Goal: Task Accomplishment & Management: Manage account settings

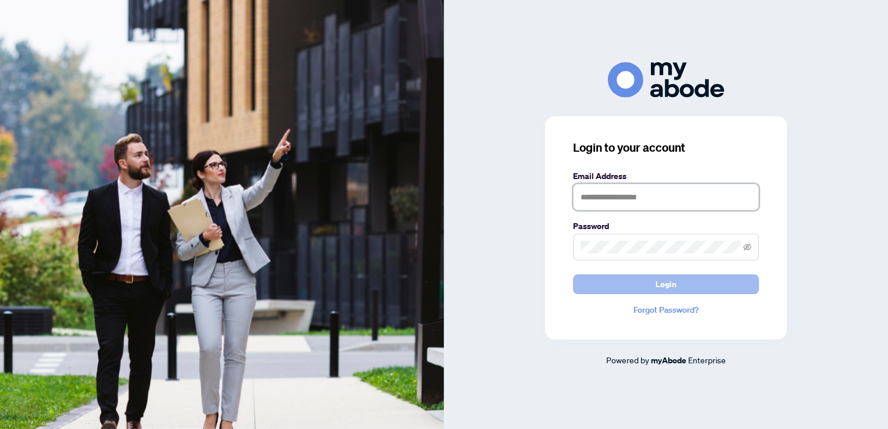
type input "**********"
click at [633, 287] on button "Login" at bounding box center [666, 284] width 186 height 20
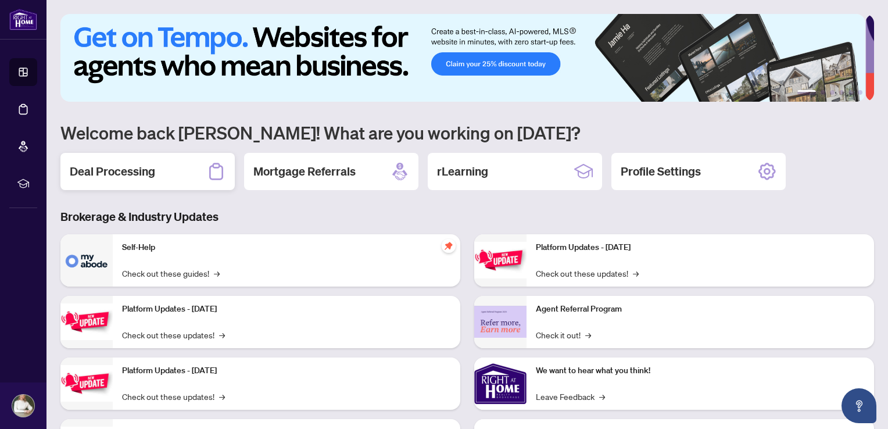
click at [152, 170] on h2 "Deal Processing" at bounding box center [112, 171] width 85 height 16
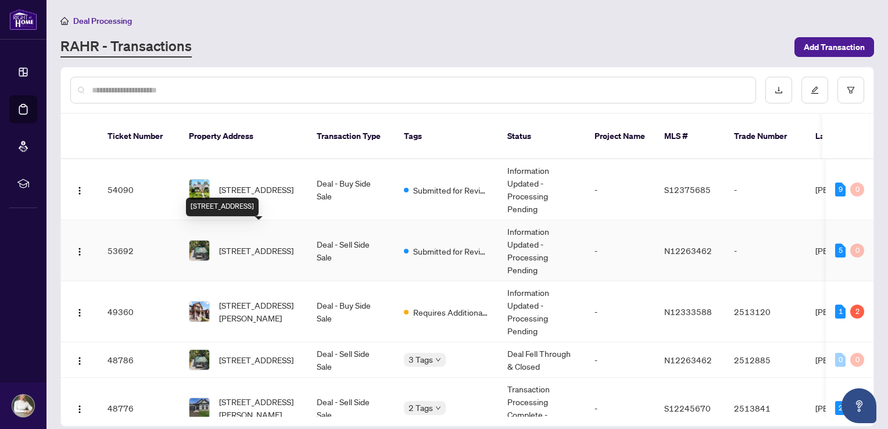
click at [283, 244] on span "735 Pinegrove Ave, Innisfil, Ontario L9S 2K3, Canada" at bounding box center [256, 250] width 74 height 13
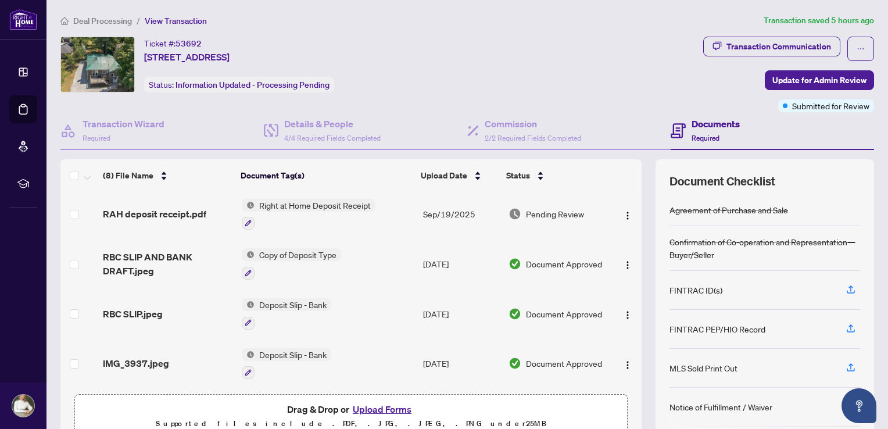
scroll to position [116, 0]
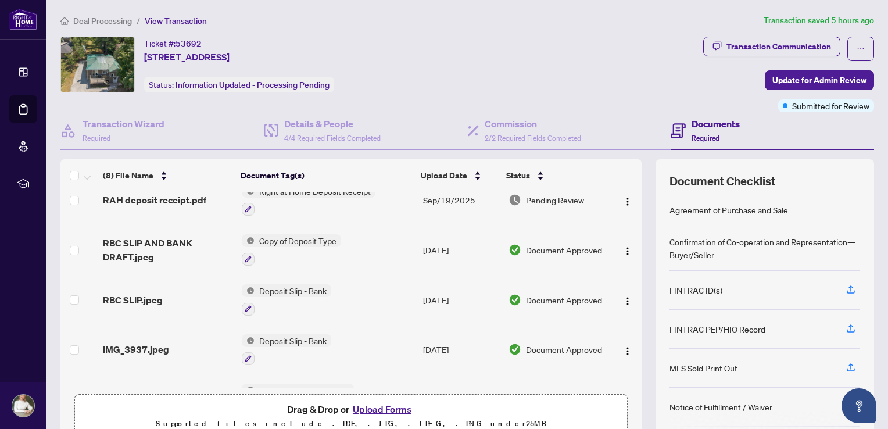
click at [361, 403] on button "Upload Forms" at bounding box center [382, 408] width 66 height 15
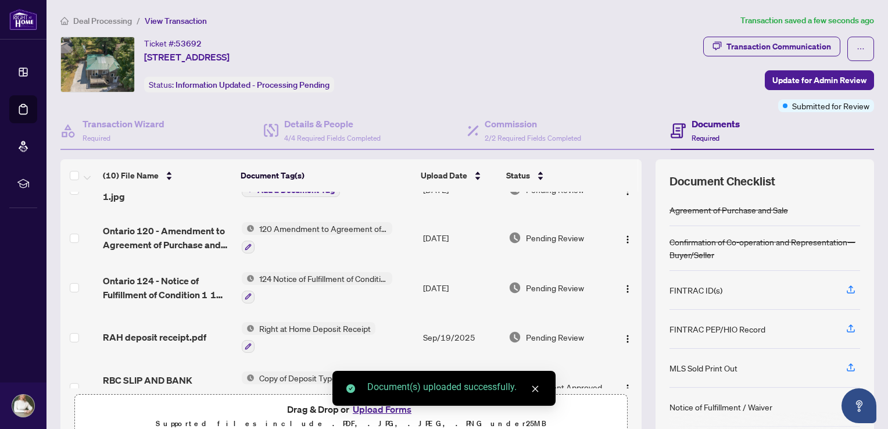
scroll to position [0, 0]
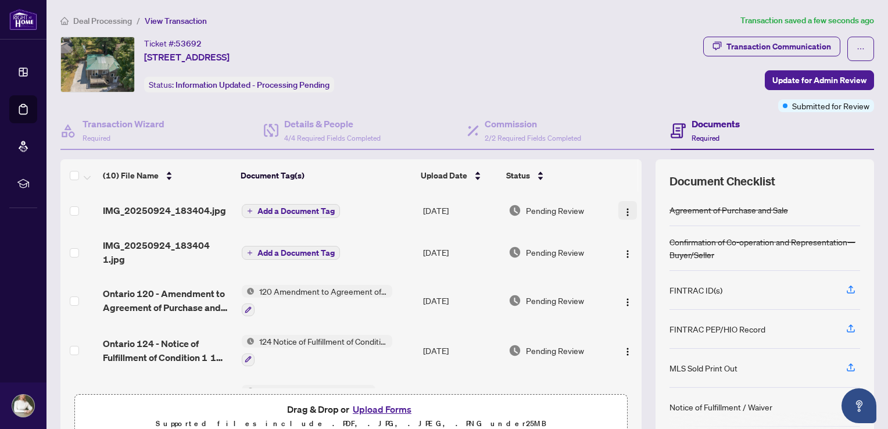
click at [623, 209] on img "button" at bounding box center [627, 211] width 9 height 9
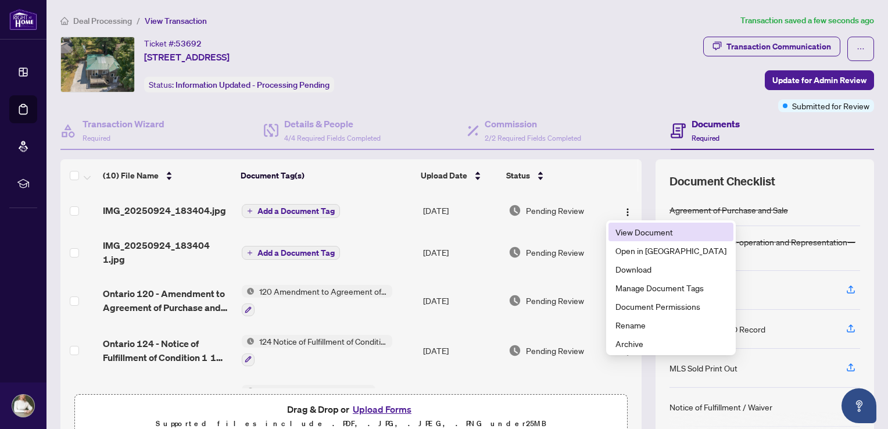
click at [625, 229] on span "View Document" at bounding box center [670, 231] width 111 height 13
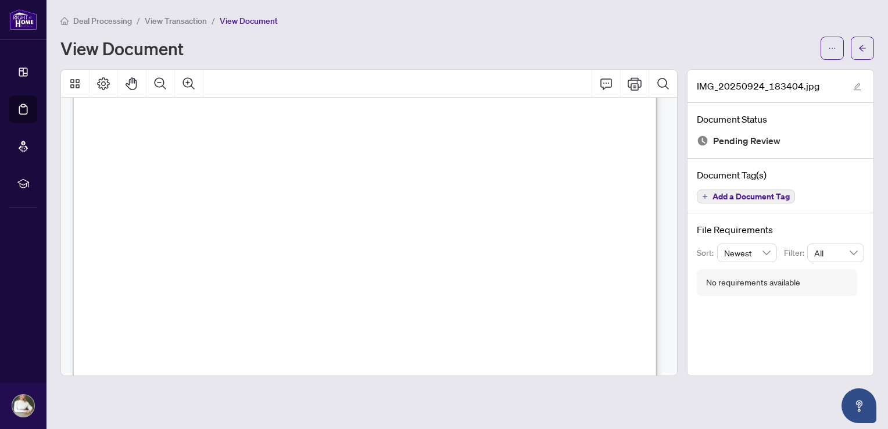
scroll to position [107, 0]
click at [739, 192] on span "Add a Document Tag" at bounding box center [750, 196] width 77 height 8
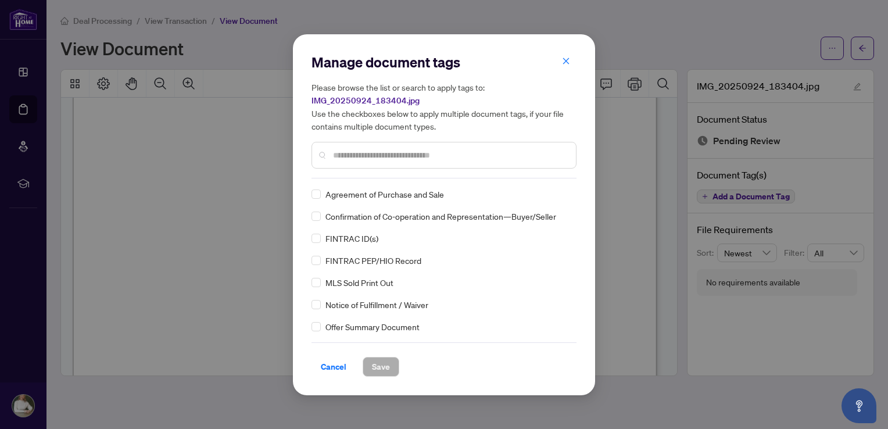
click at [369, 157] on input "text" at bounding box center [449, 155] width 233 height 13
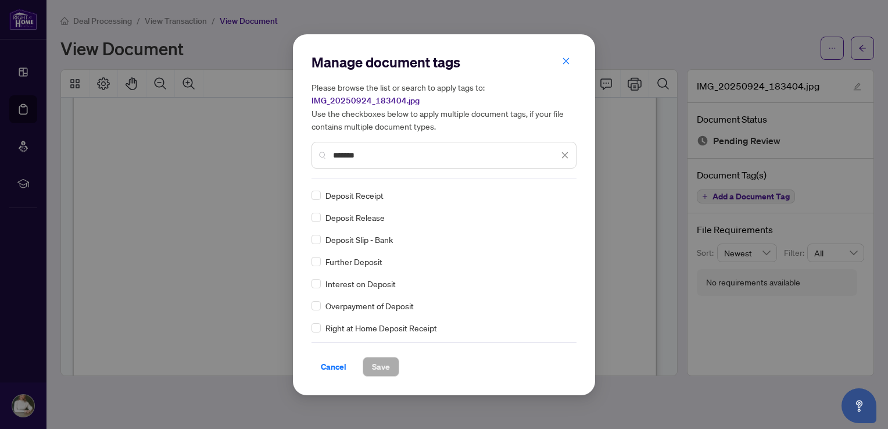
scroll to position [66, 0]
type input "*******"
click at [385, 369] on span "Save" at bounding box center [381, 366] width 18 height 19
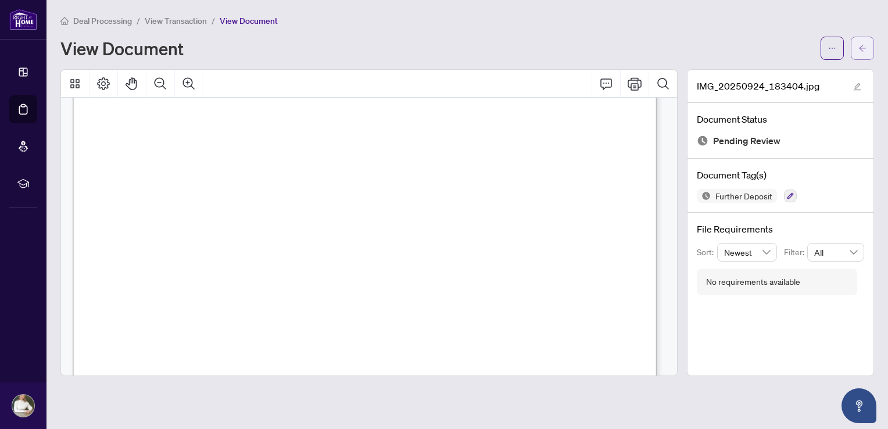
click at [857, 48] on button "button" at bounding box center [861, 48] width 23 height 23
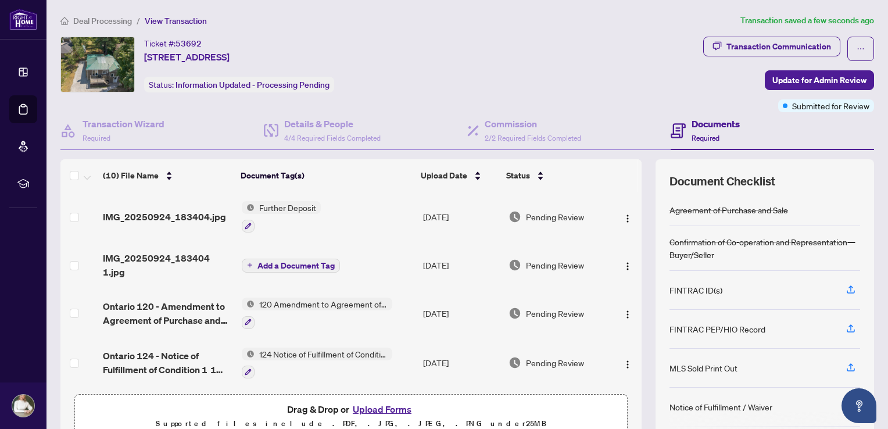
click at [287, 261] on span "Add a Document Tag" at bounding box center [295, 265] width 77 height 8
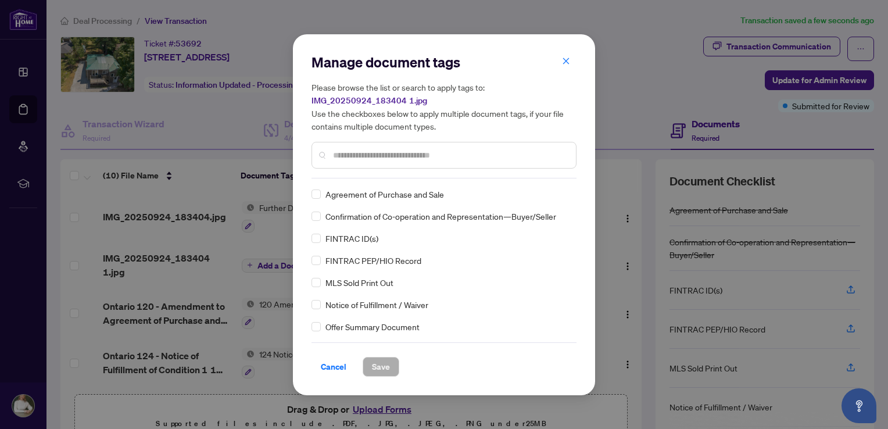
click at [360, 151] on input "text" at bounding box center [449, 155] width 233 height 13
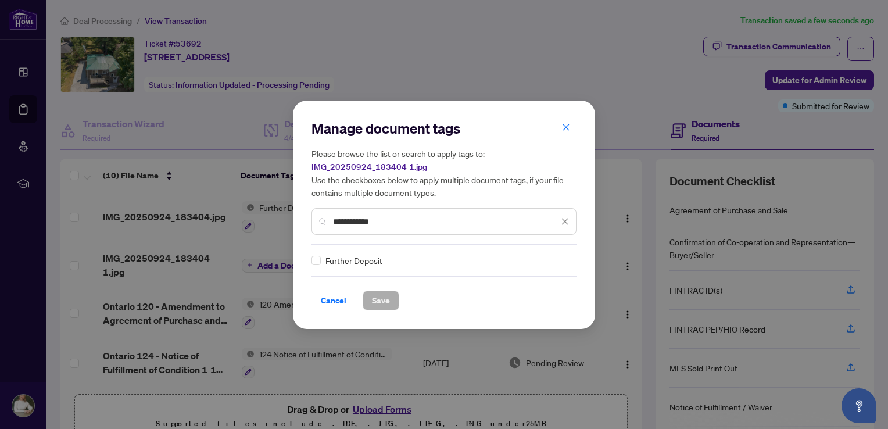
type input "**********"
click at [360, 261] on span "Further Deposit" at bounding box center [353, 260] width 57 height 13
click at [381, 296] on span "Save" at bounding box center [381, 300] width 18 height 19
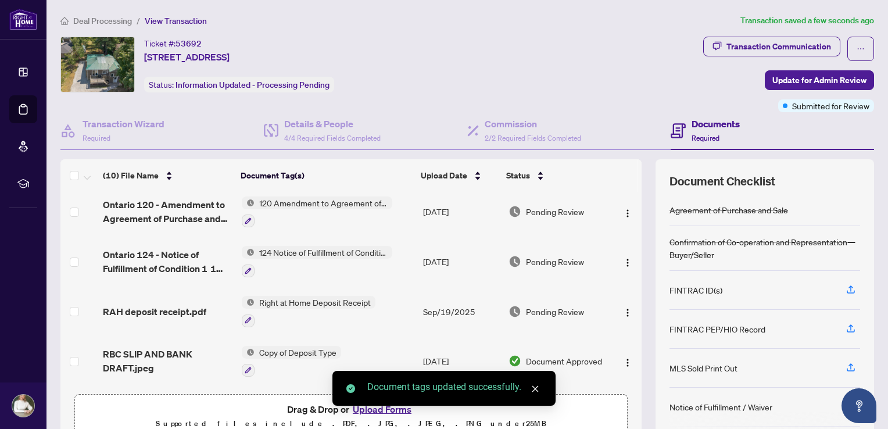
scroll to position [58, 0]
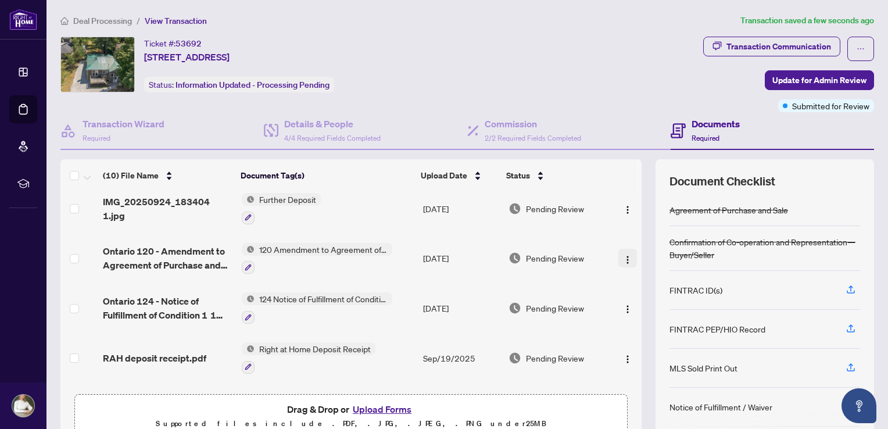
click at [623, 255] on img "button" at bounding box center [627, 259] width 9 height 9
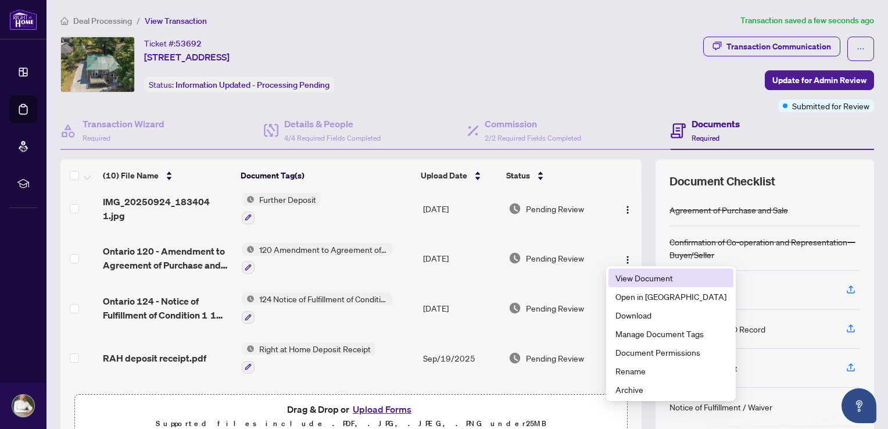
click at [636, 280] on span "View Document" at bounding box center [670, 277] width 111 height 13
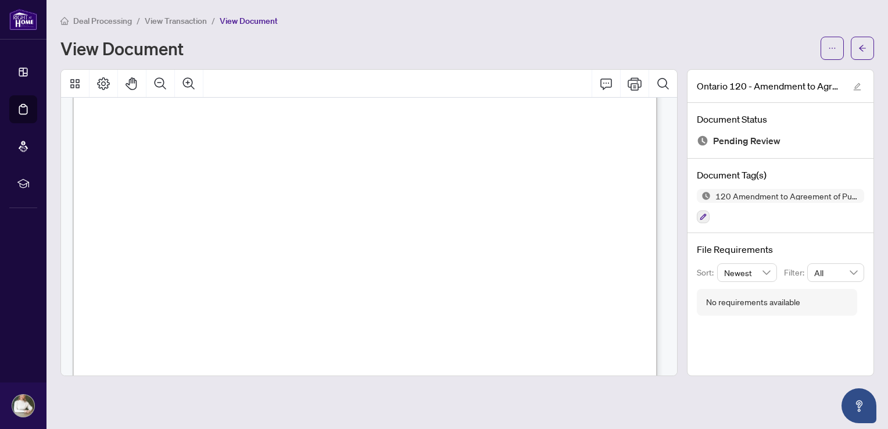
scroll to position [58, 0]
click at [862, 49] on icon "arrow-left" at bounding box center [862, 48] width 8 height 8
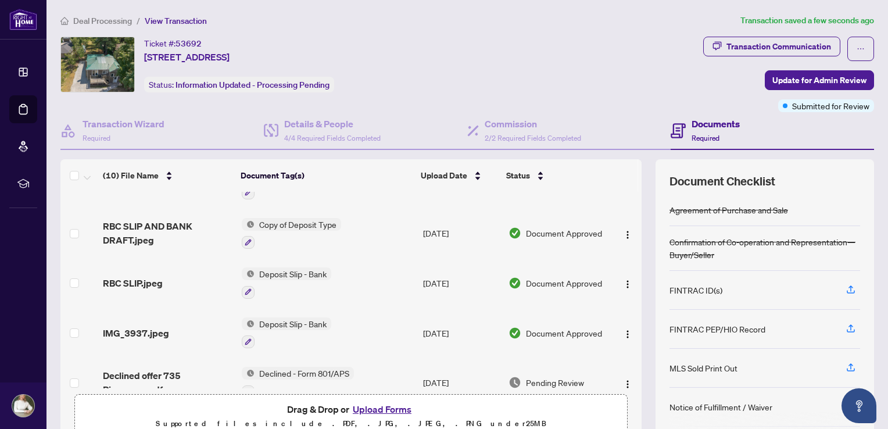
scroll to position [296, 0]
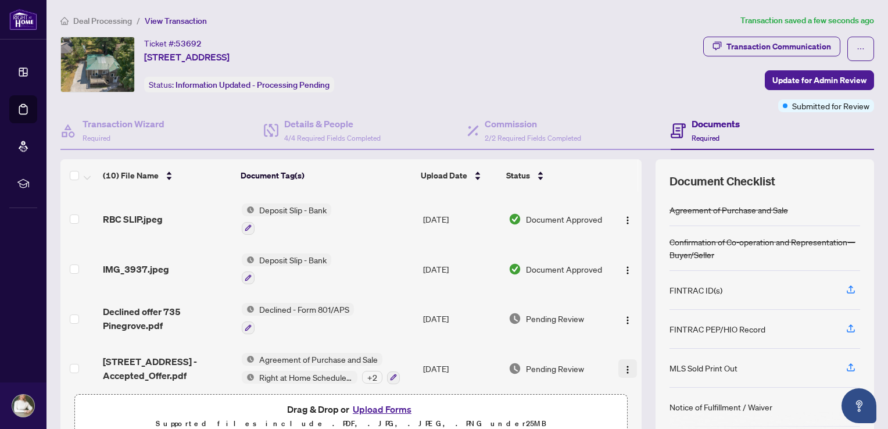
click at [623, 365] on img "button" at bounding box center [627, 369] width 9 height 9
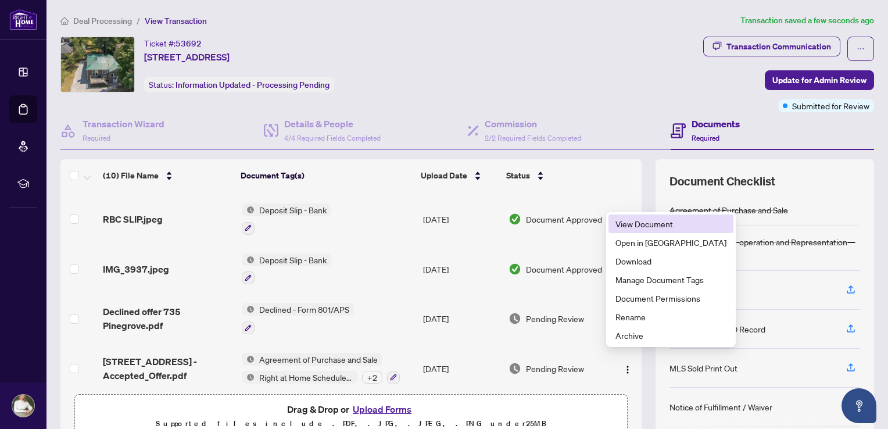
click at [639, 227] on span "View Document" at bounding box center [670, 223] width 111 height 13
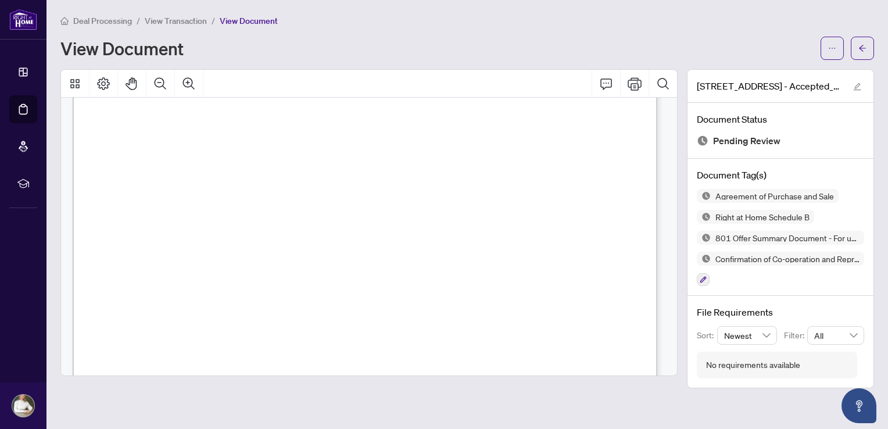
scroll to position [4008, 0]
click at [861, 47] on icon "arrow-left" at bounding box center [862, 48] width 8 height 8
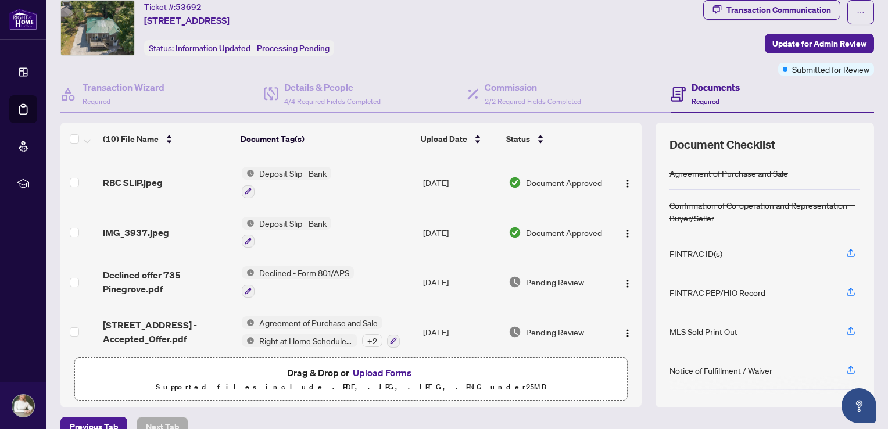
scroll to position [56, 0]
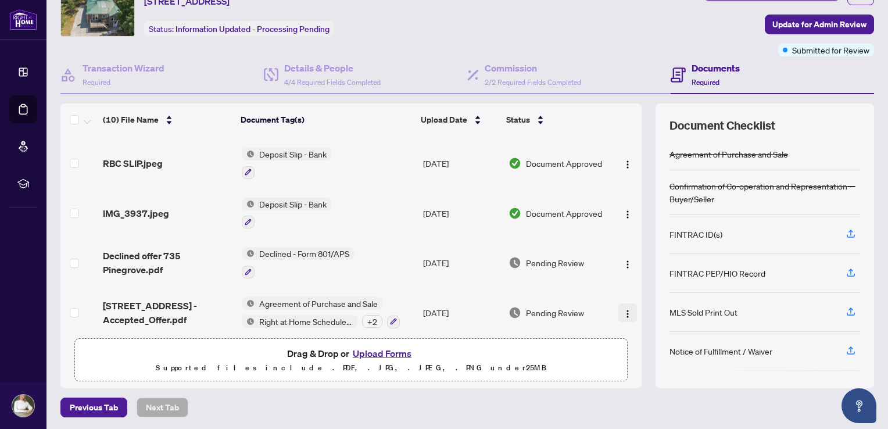
click at [623, 309] on img "button" at bounding box center [627, 313] width 9 height 9
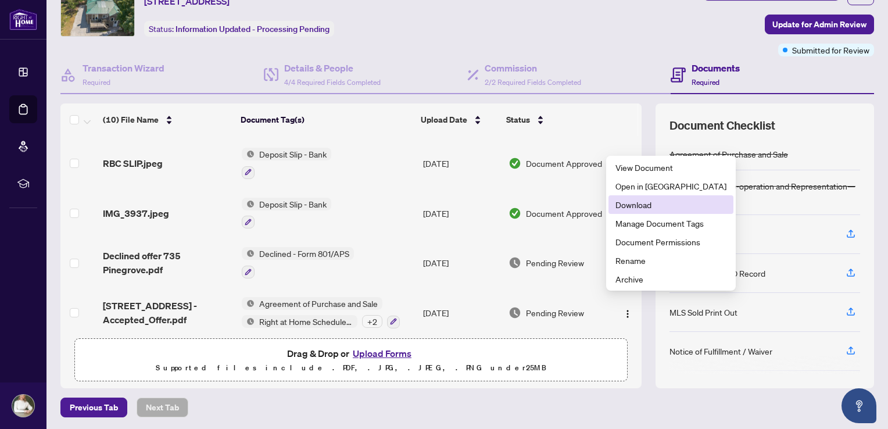
click at [636, 204] on span "Download" at bounding box center [670, 204] width 111 height 13
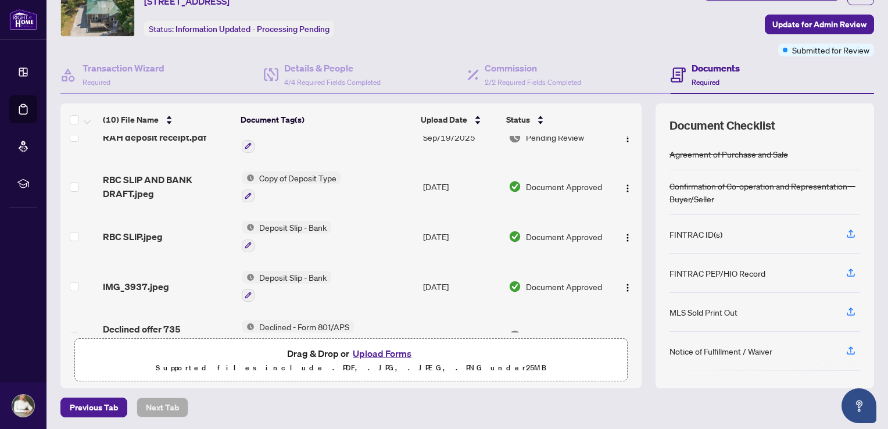
scroll to position [180, 0]
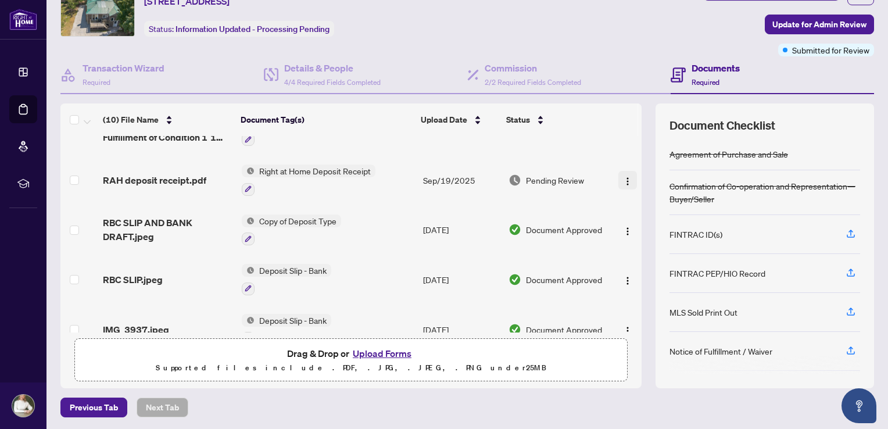
click at [623, 177] on img "button" at bounding box center [627, 181] width 9 height 9
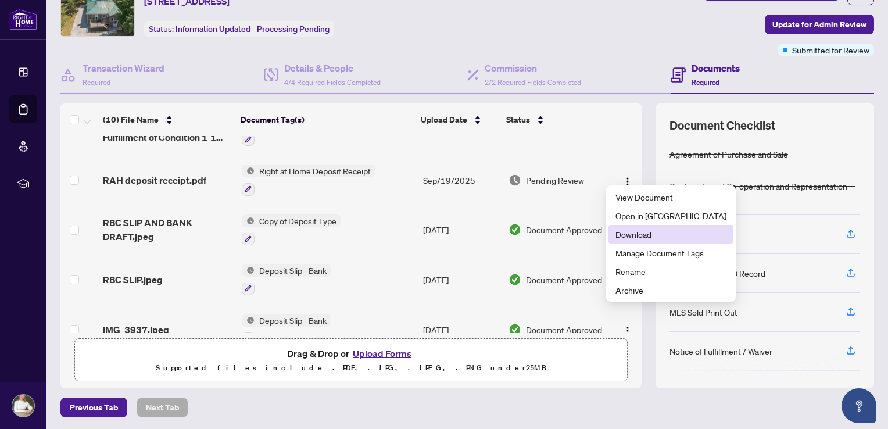
click at [645, 233] on span "Download" at bounding box center [670, 234] width 111 height 13
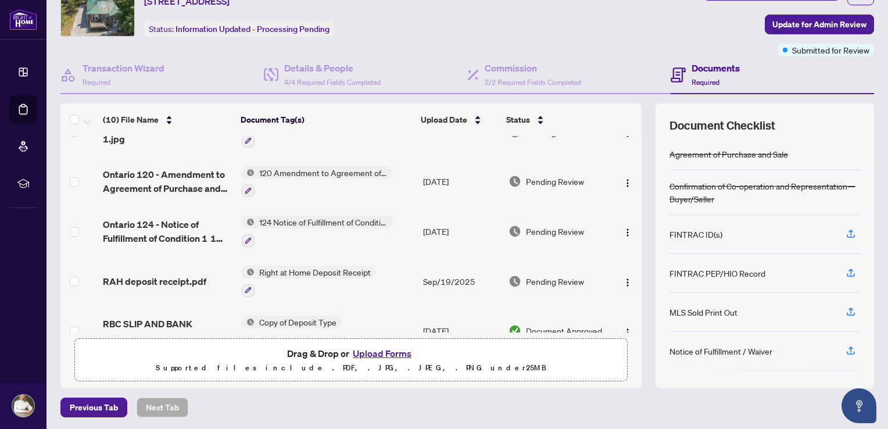
scroll to position [64, 0]
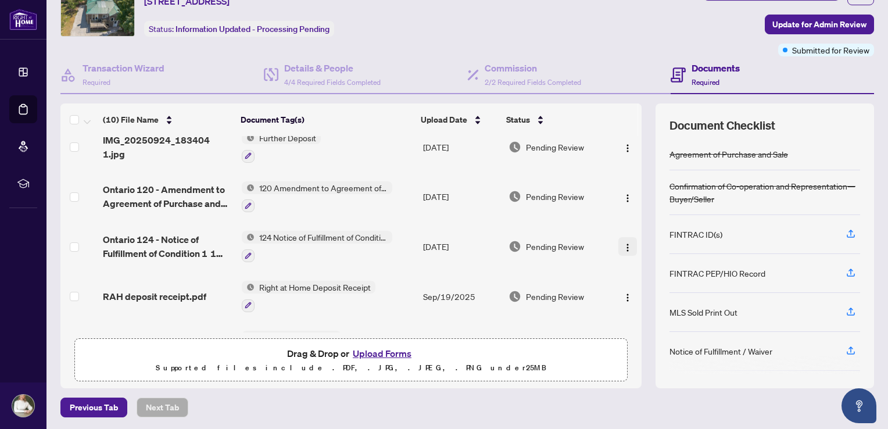
click at [623, 243] on img "button" at bounding box center [627, 247] width 9 height 9
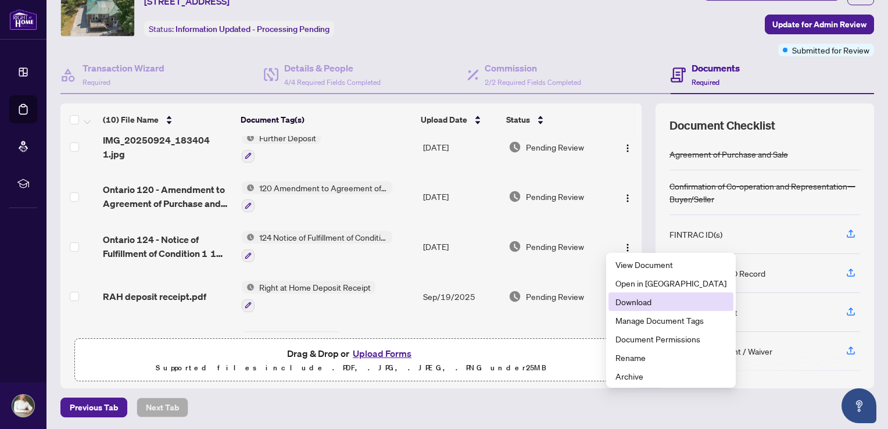
click at [627, 298] on span "Download" at bounding box center [670, 301] width 111 height 13
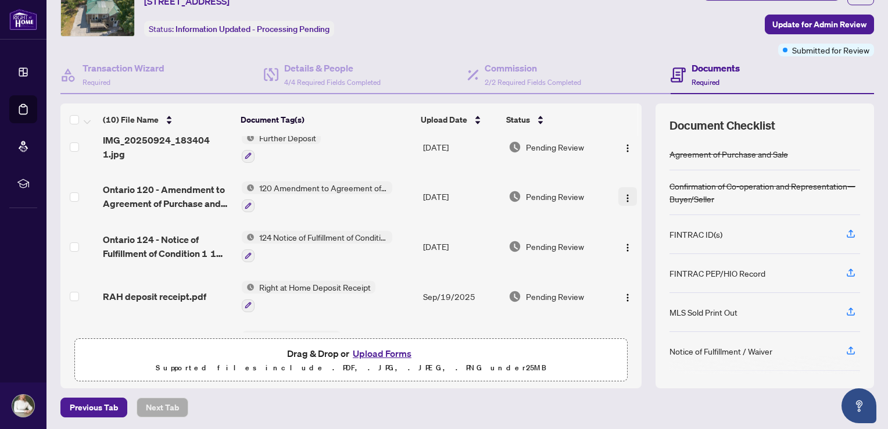
click at [623, 193] on img "button" at bounding box center [627, 197] width 9 height 9
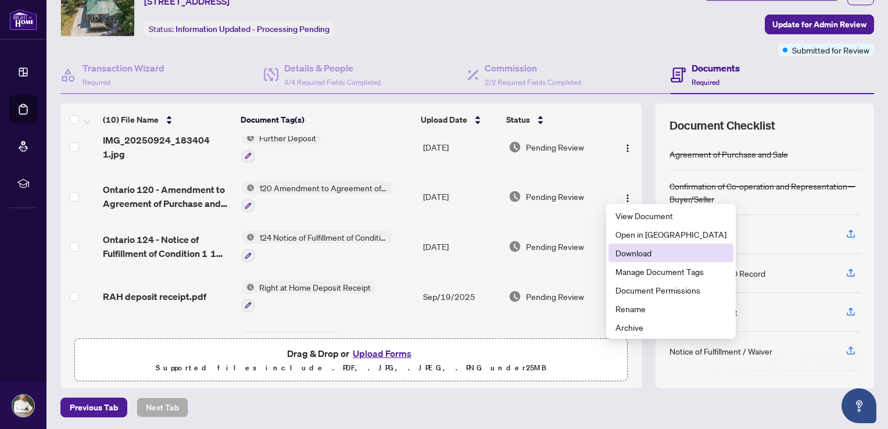
click at [630, 253] on span "Download" at bounding box center [670, 252] width 111 height 13
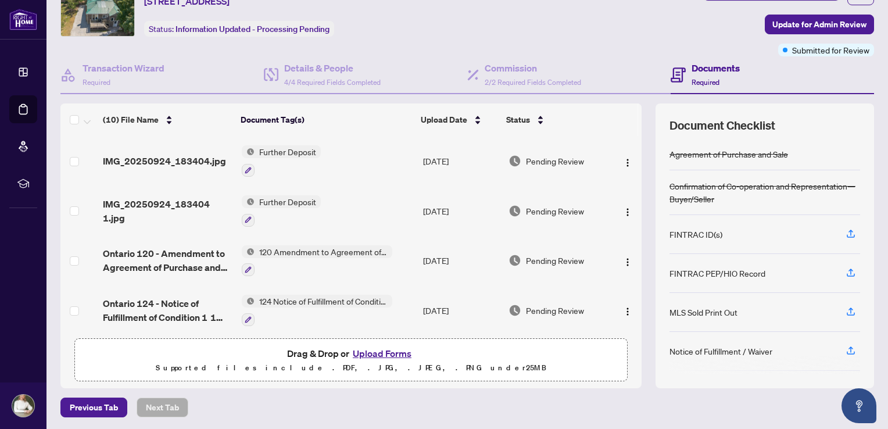
scroll to position [0, 0]
